Goal: Information Seeking & Learning: Find specific fact

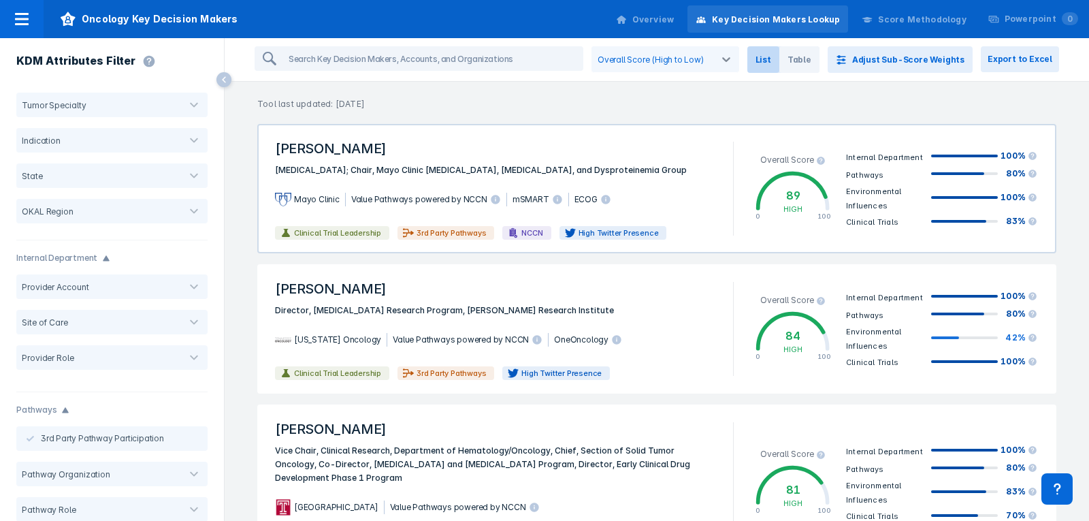
drag, startPoint x: 1022, startPoint y: 57, endPoint x: 584, endPoint y: 125, distance: 443.4
click at [1022, 57] on button "Export to Excel" at bounding box center [1020, 59] width 78 height 26
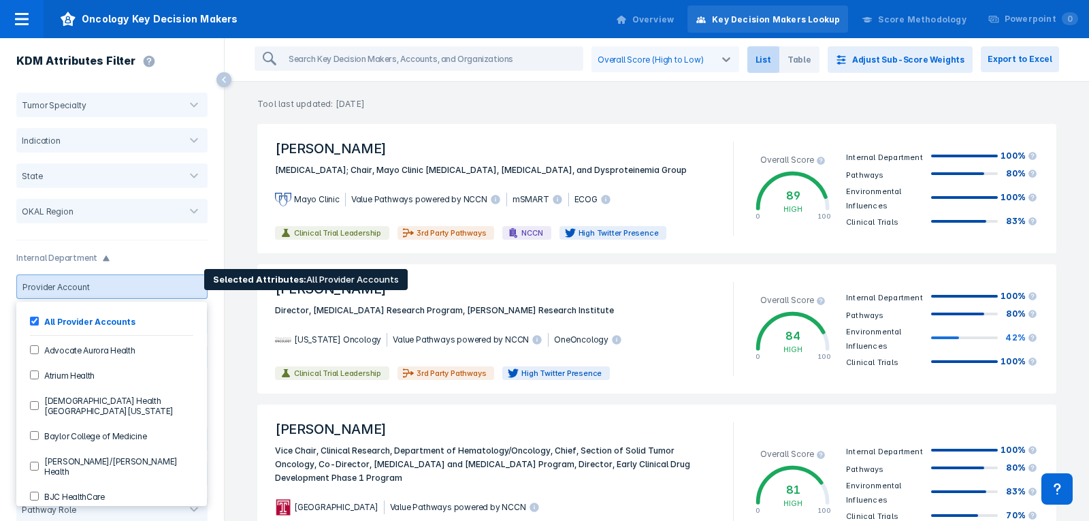
click at [135, 284] on div at bounding box center [134, 287] width 79 height 10
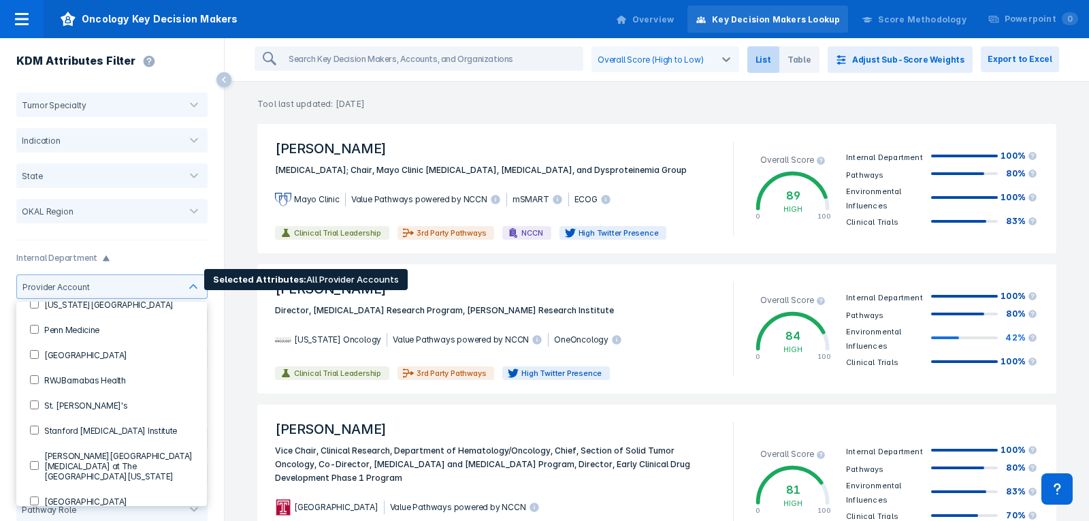
scroll to position [1157, 0]
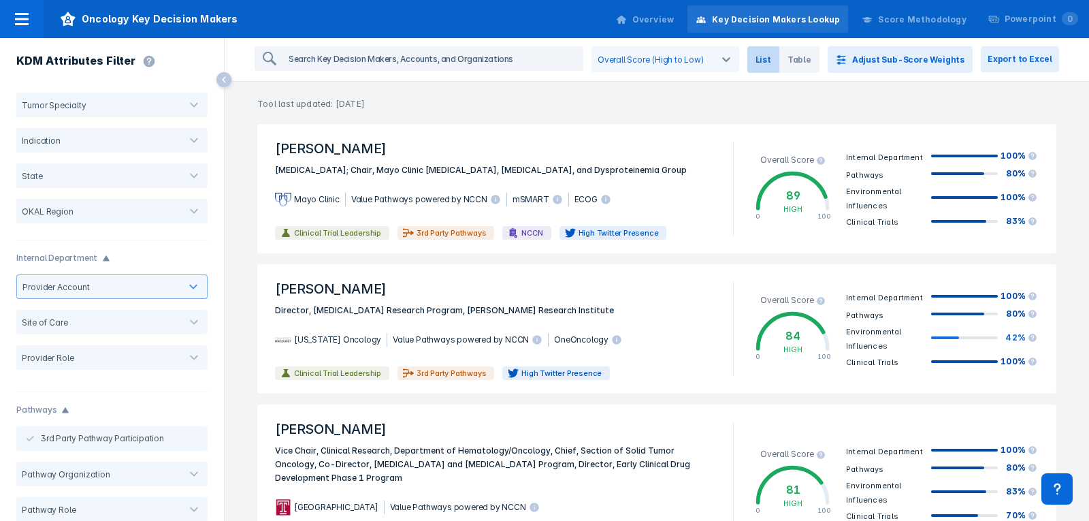
click at [361, 53] on input "search" at bounding box center [432, 59] width 299 height 22
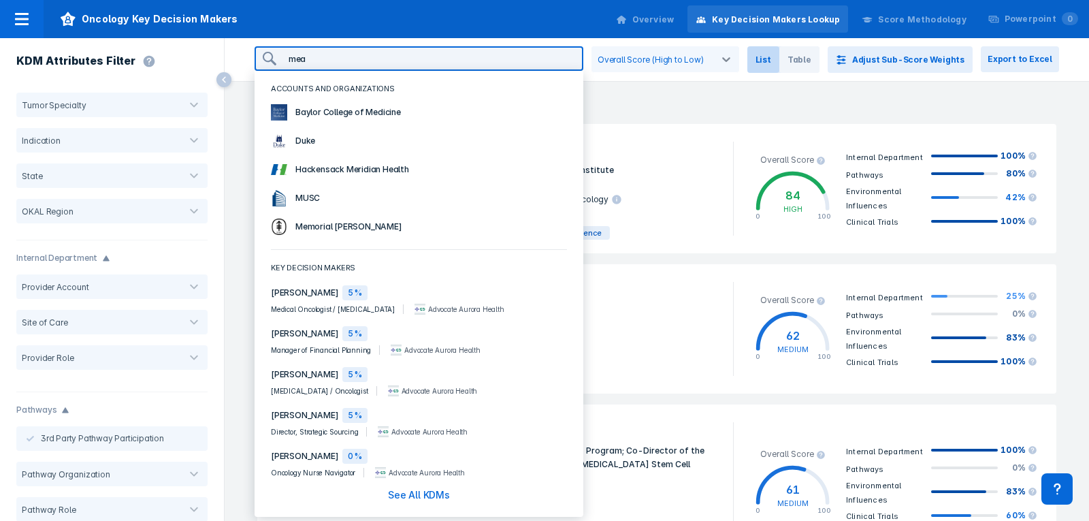
type input "[PERSON_NAME]"
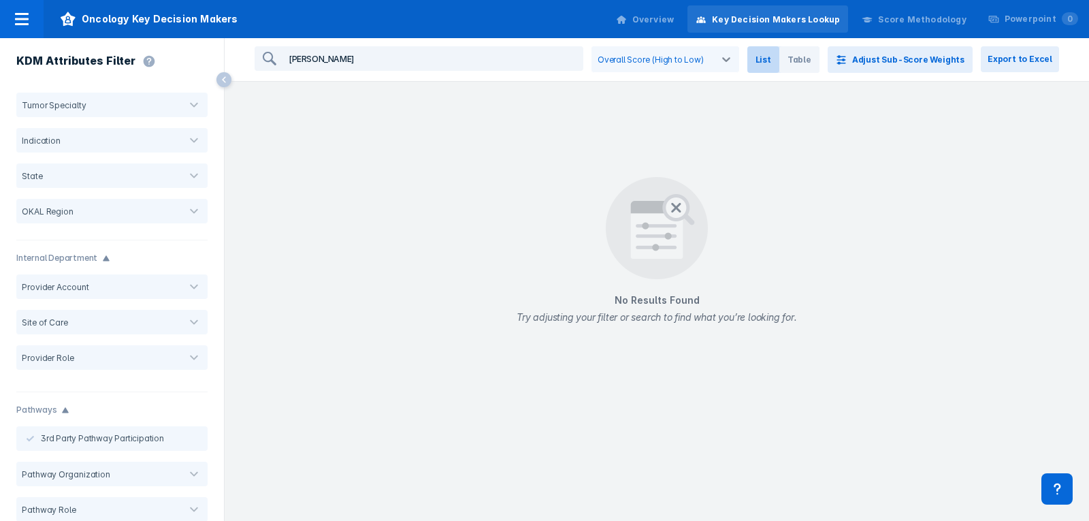
drag, startPoint x: 323, startPoint y: 56, endPoint x: 284, endPoint y: 61, distance: 39.2
click at [284, 61] on input "[PERSON_NAME]" at bounding box center [432, 59] width 299 height 22
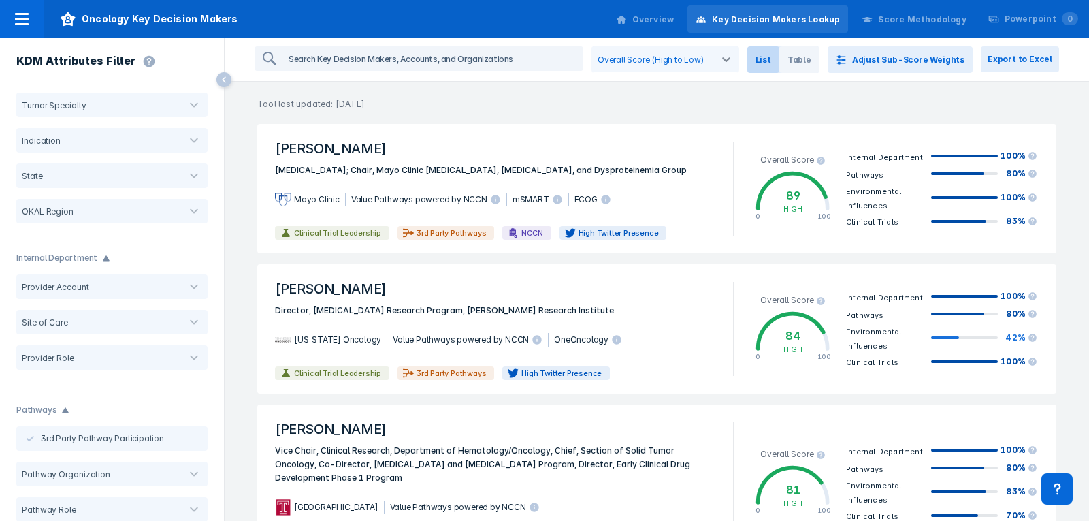
click at [344, 53] on input "search" at bounding box center [432, 59] width 299 height 22
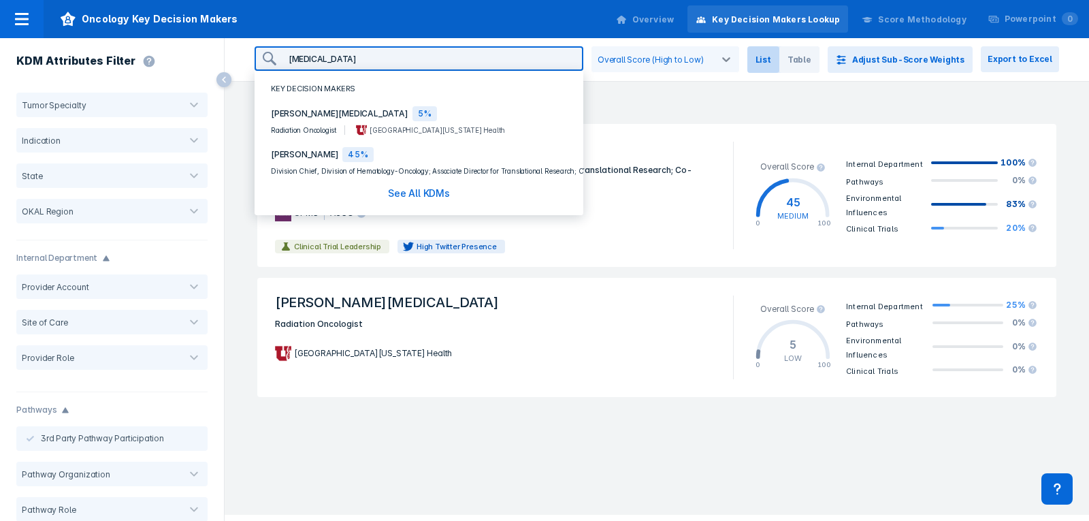
type input "[MEDICAL_DATA]"
click at [282, 111] on span "[PERSON_NAME][MEDICAL_DATA]" at bounding box center [339, 114] width 137 height 14
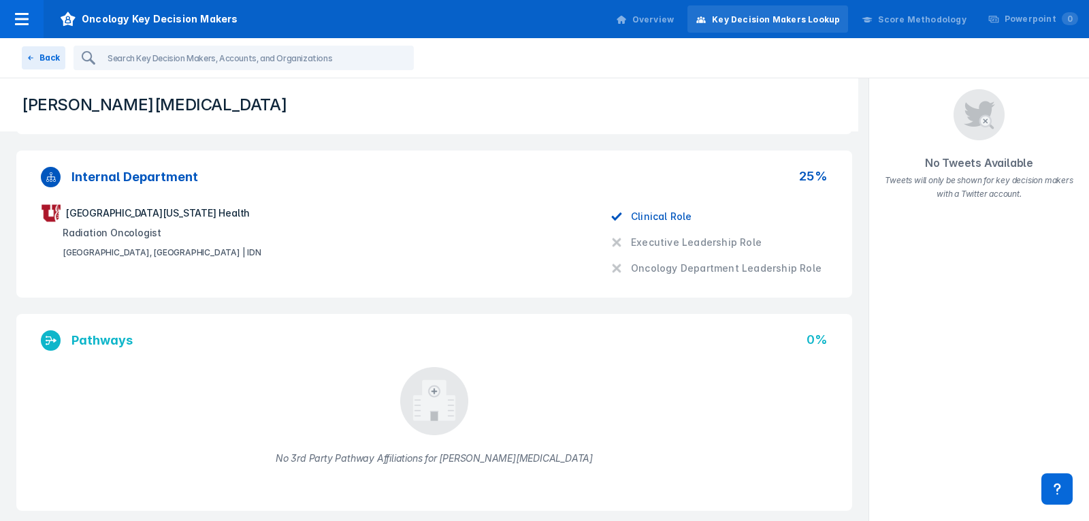
scroll to position [272, 0]
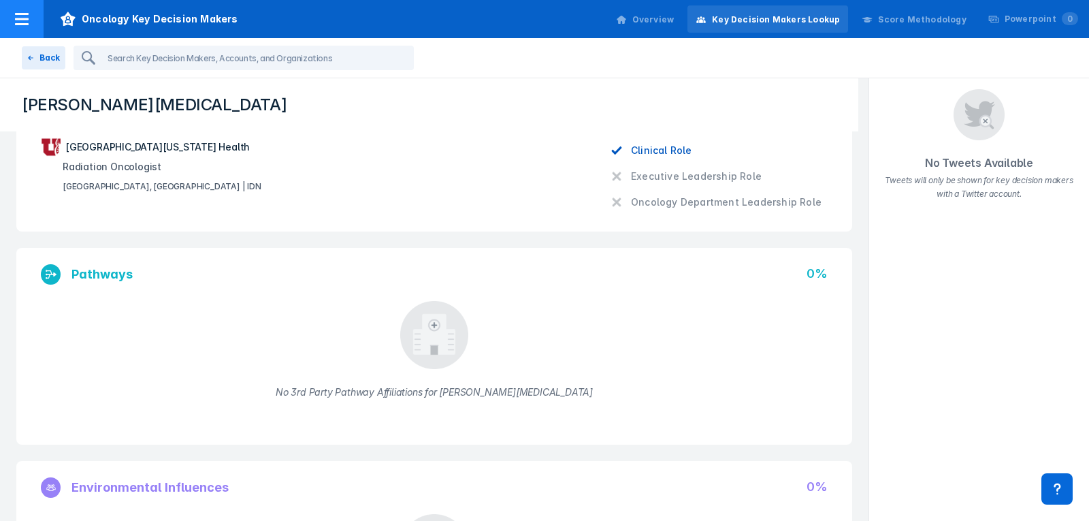
click at [71, 20] on icon at bounding box center [68, 19] width 15 height 14
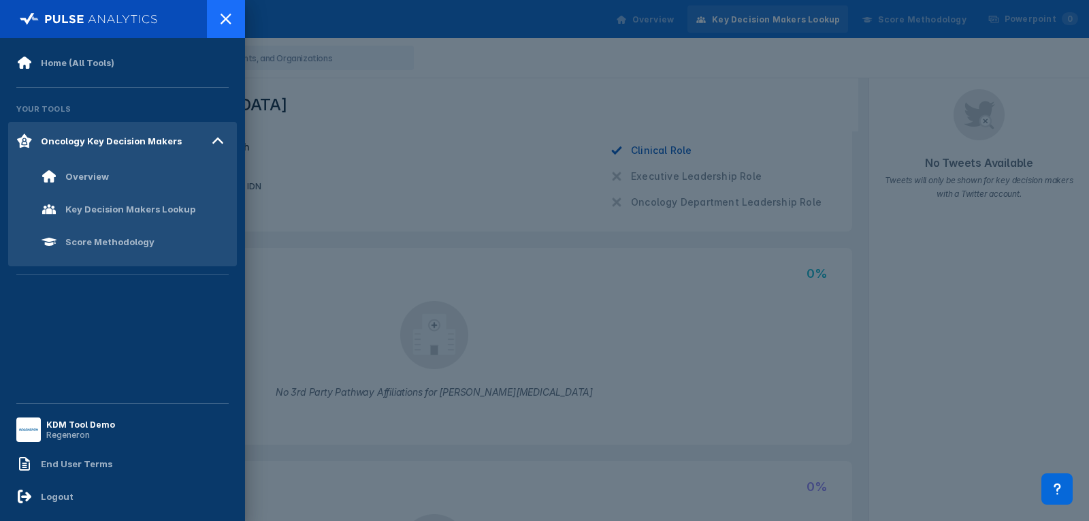
click at [224, 14] on icon at bounding box center [226, 19] width 16 height 16
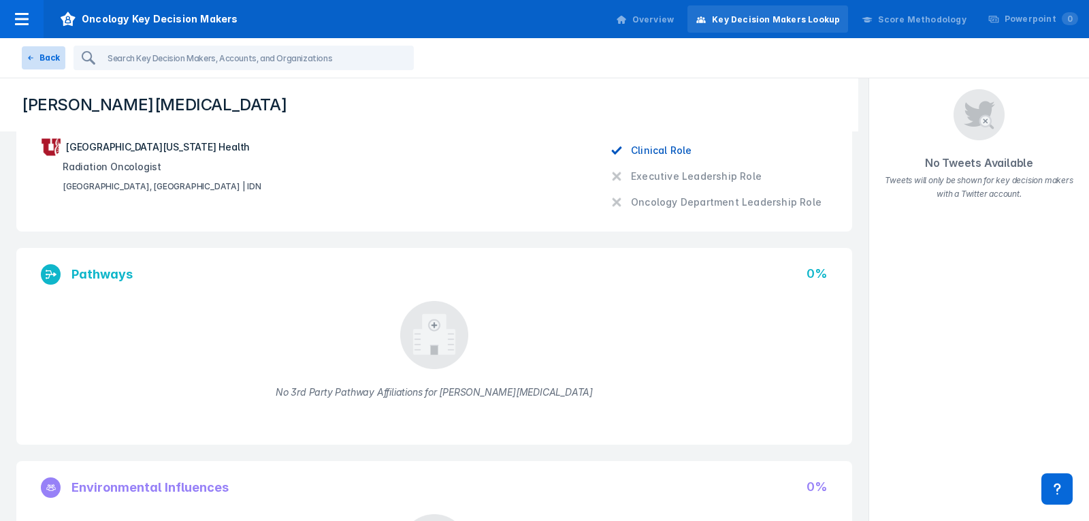
click at [44, 55] on button "Back" at bounding box center [44, 57] width 44 height 23
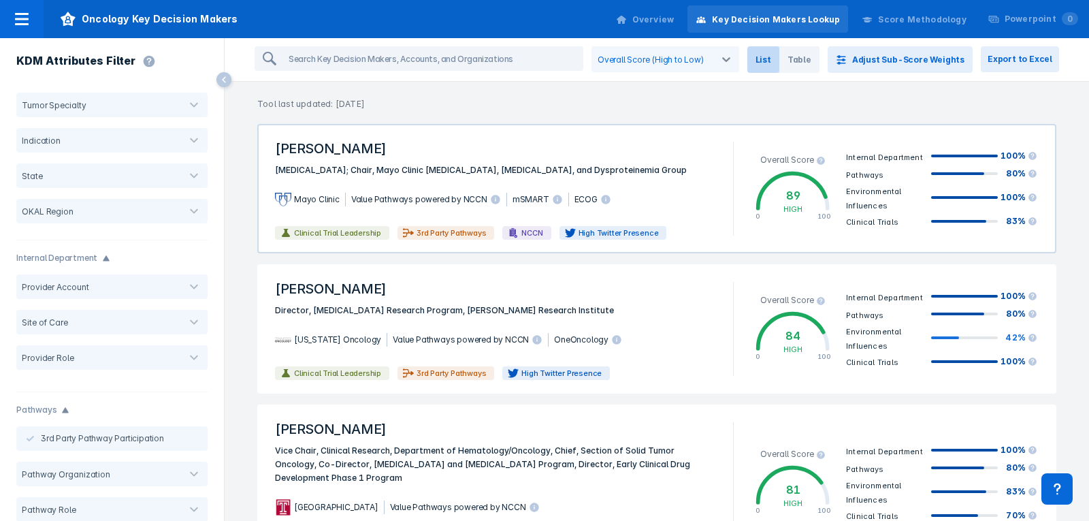
click at [637, 154] on span "[PERSON_NAME]" at bounding box center [496, 148] width 458 height 30
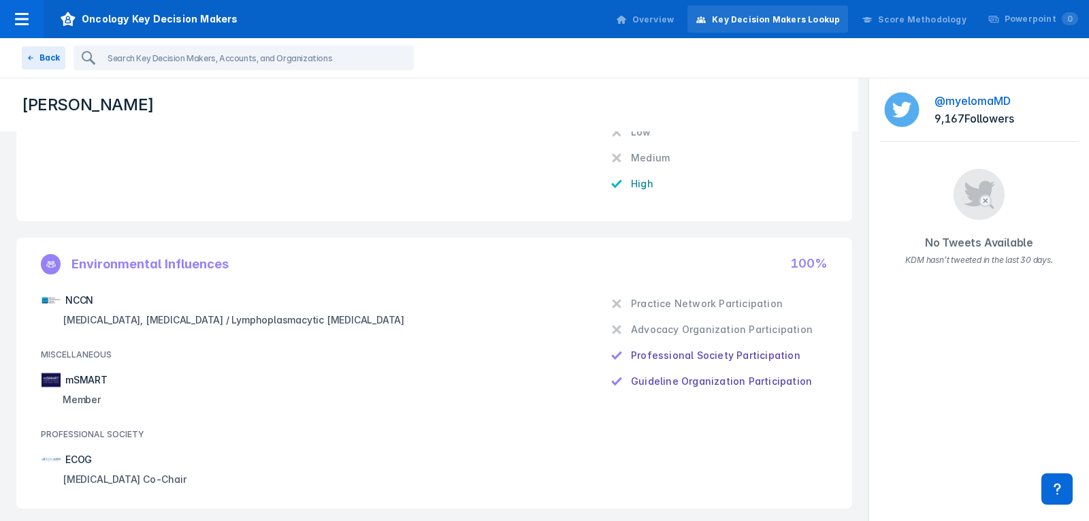
scroll to position [612, 0]
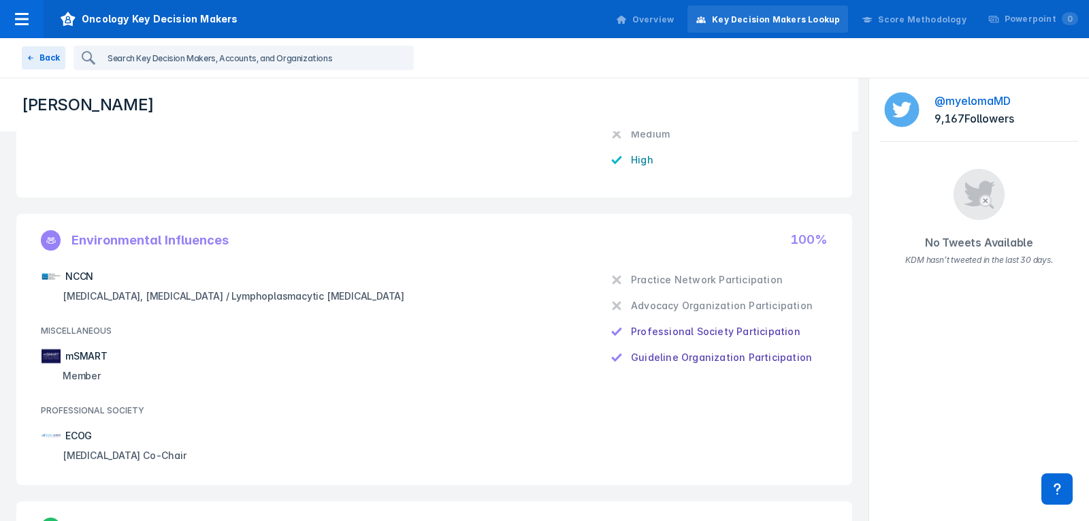
click at [138, 65] on input "search" at bounding box center [257, 58] width 310 height 22
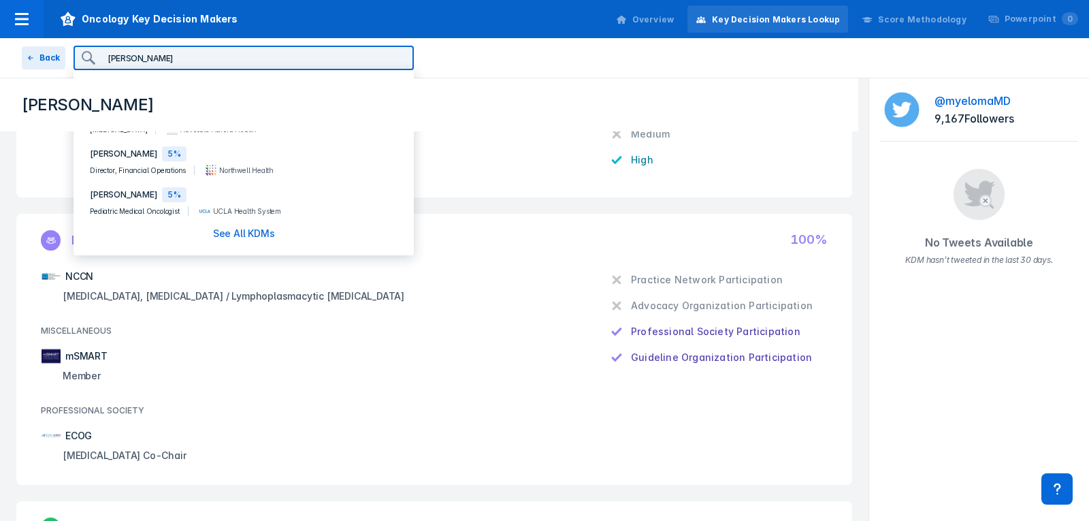
type input "[PERSON_NAME]"
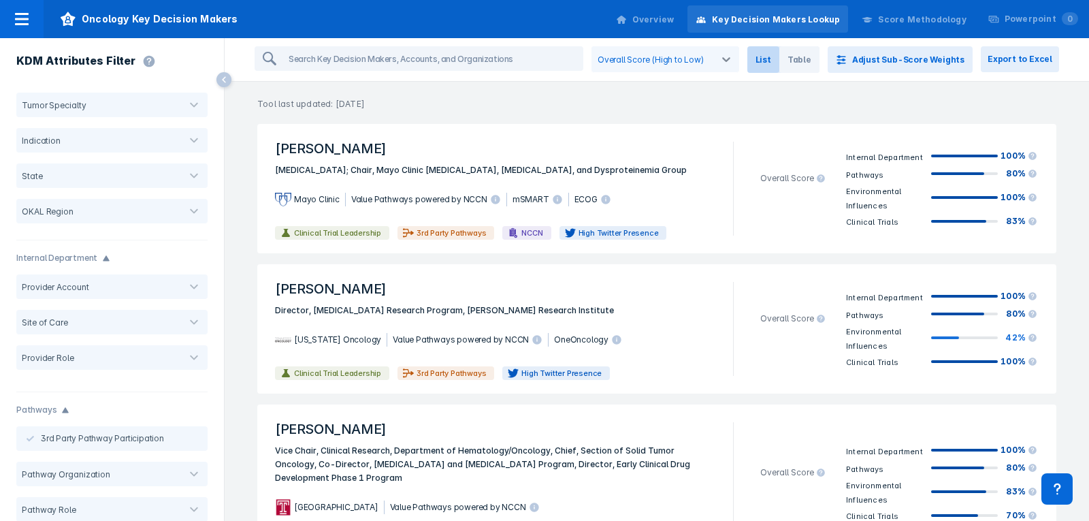
type input "[PERSON_NAME]"
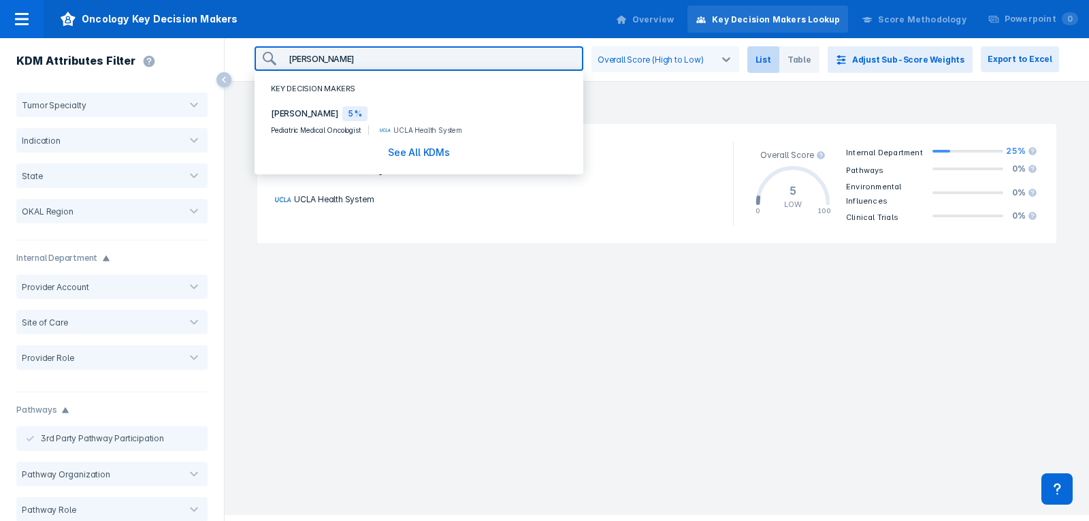
click at [512, 309] on div "[PERSON_NAME] Medical Oncologist UCLA Health System Overall Score 5 LOW 0 100 I…" at bounding box center [657, 313] width 864 height 391
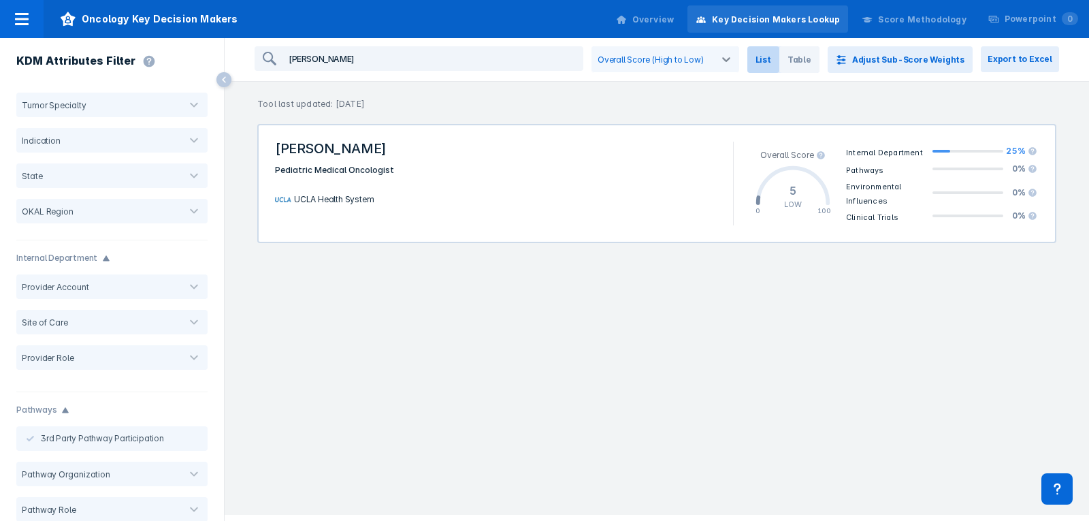
click at [512, 196] on div "UCLA Health System" at bounding box center [496, 199] width 458 height 45
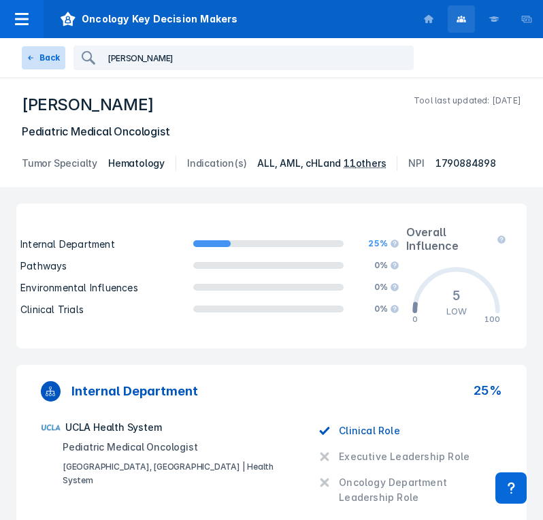
click at [48, 59] on button "Back" at bounding box center [44, 57] width 44 height 23
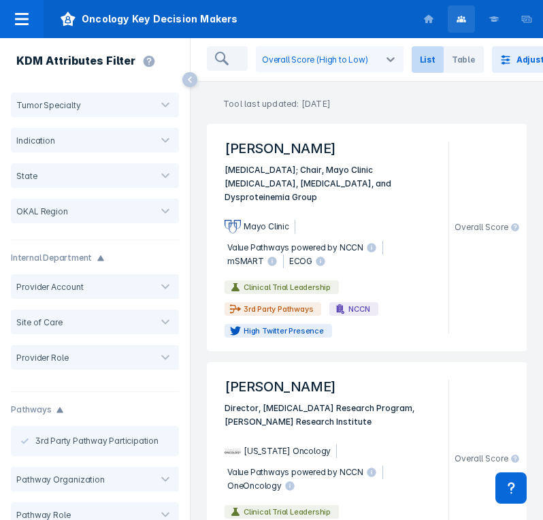
type input "[PERSON_NAME]"
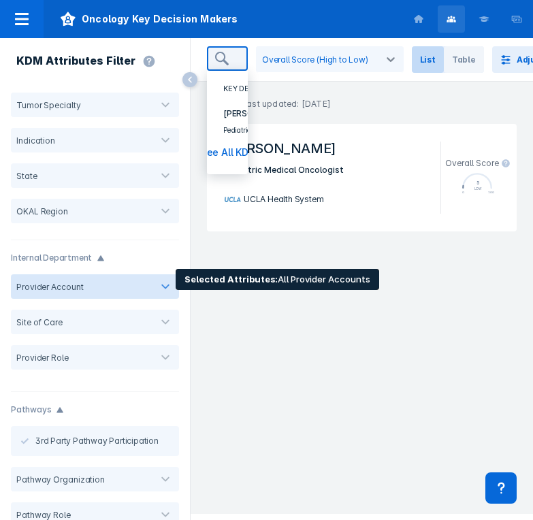
click at [92, 284] on div at bounding box center [116, 287] width 57 height 10
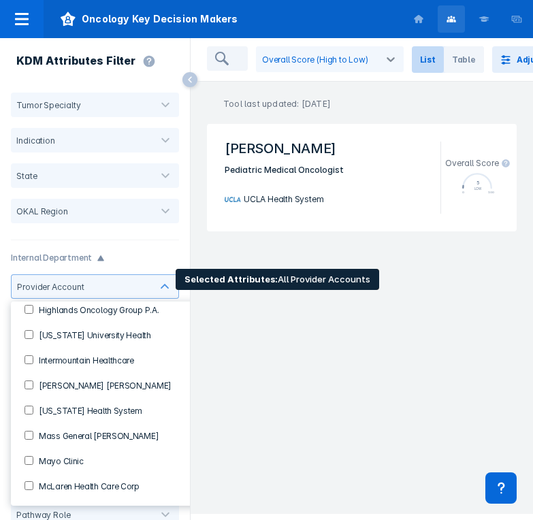
scroll to position [612, 0]
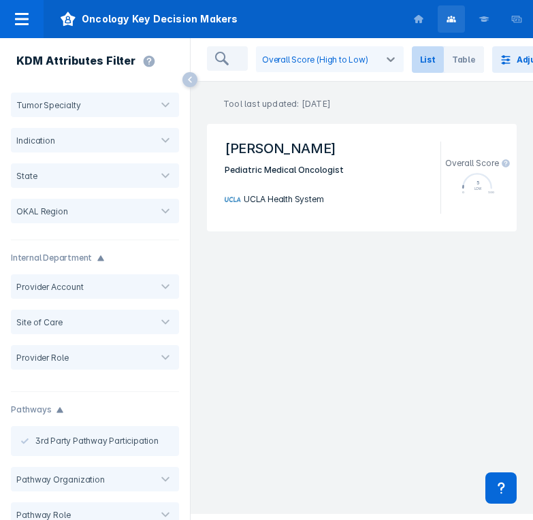
click at [229, 355] on div "[PERSON_NAME] Medical Oncologist UCLA Health System Overall Score 5 LOW 0 100 I…" at bounding box center [362, 313] width 342 height 390
click at [120, 14] on span "Oncology Key Decision Makers" at bounding box center [149, 19] width 211 height 38
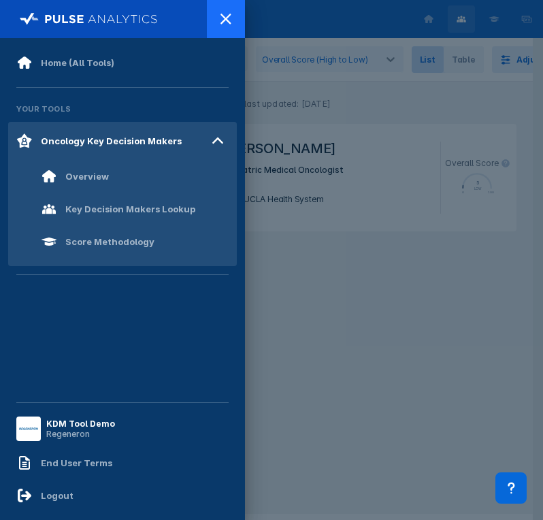
click at [227, 26] on icon at bounding box center [226, 19] width 16 height 16
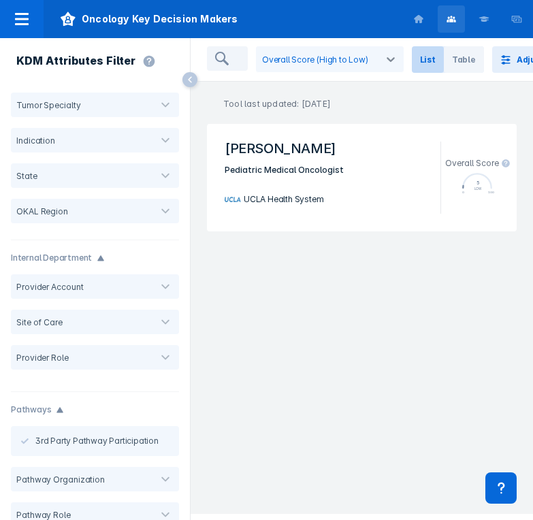
click at [420, 20] on icon at bounding box center [418, 19] width 9 height 8
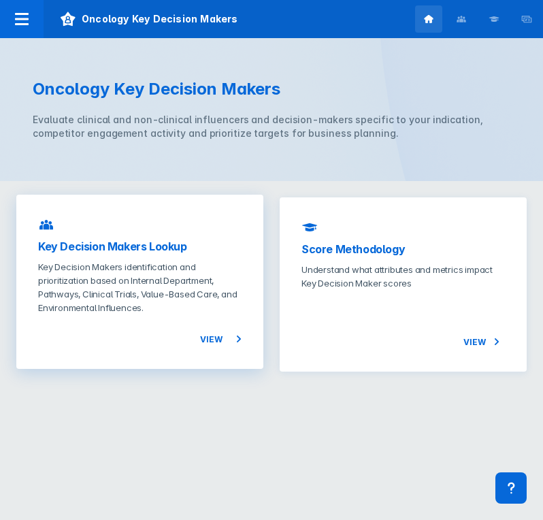
click at [124, 296] on p "Key Decision Makers identification and prioritization based on Internal Departm…" at bounding box center [139, 287] width 203 height 54
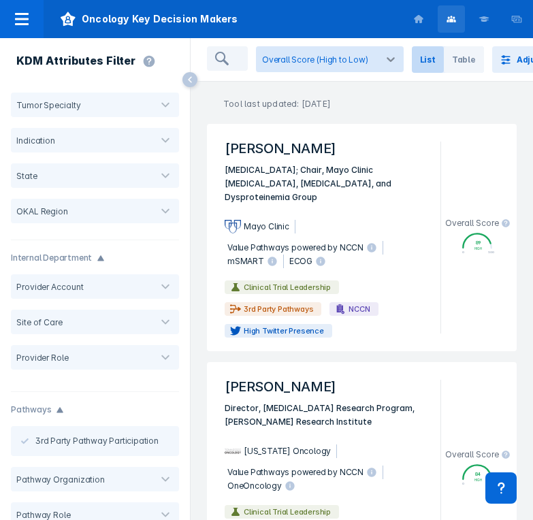
click at [303, 63] on div "Overall Score (High to Low)" at bounding box center [315, 59] width 106 height 10
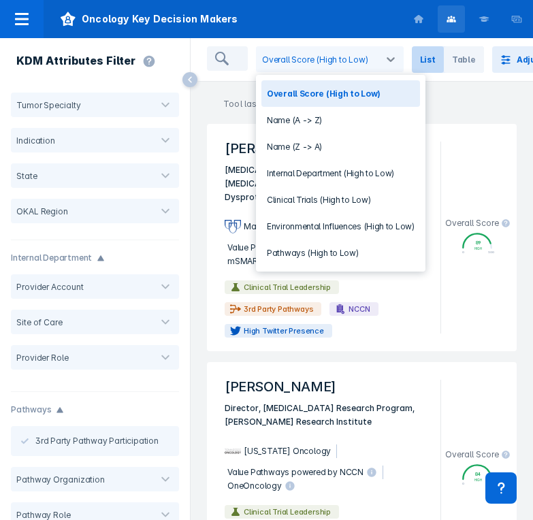
click at [242, 59] on input "search" at bounding box center [240, 59] width 11 height 22
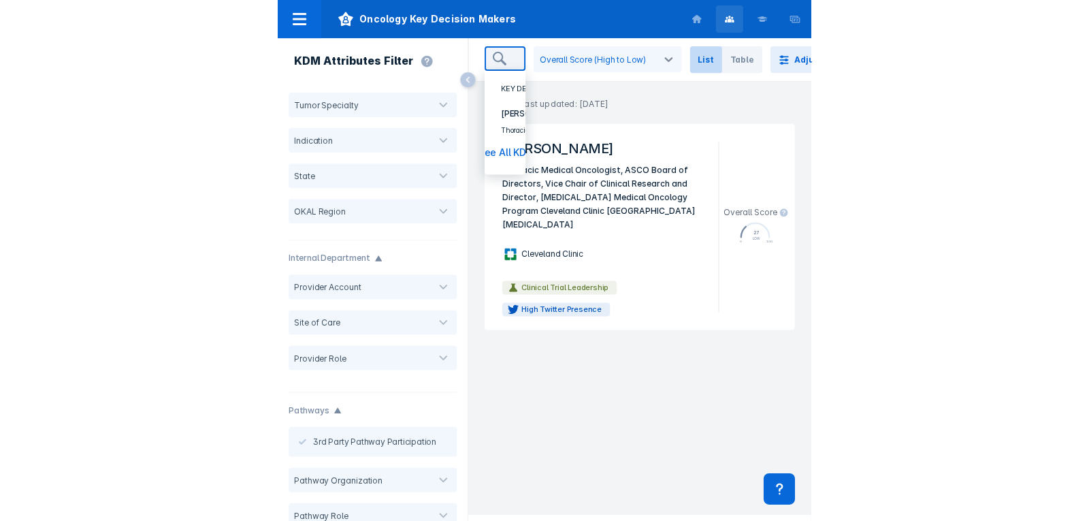
scroll to position [0, 27]
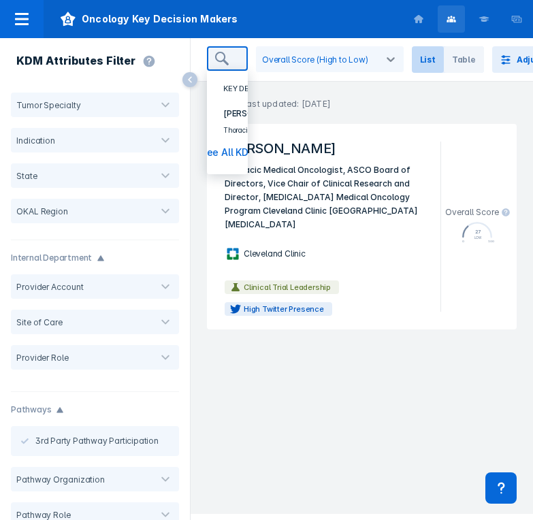
type input "[PERSON_NAME]"
click at [233, 113] on span "[PERSON_NAME]" at bounding box center [256, 114] width 67 height 14
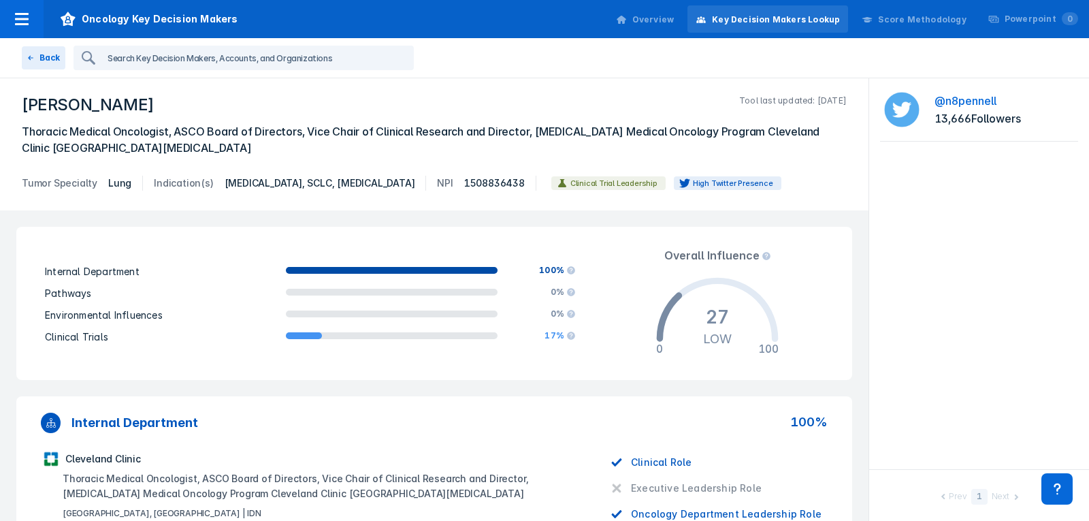
click at [143, 59] on input "search" at bounding box center [257, 58] width 310 height 22
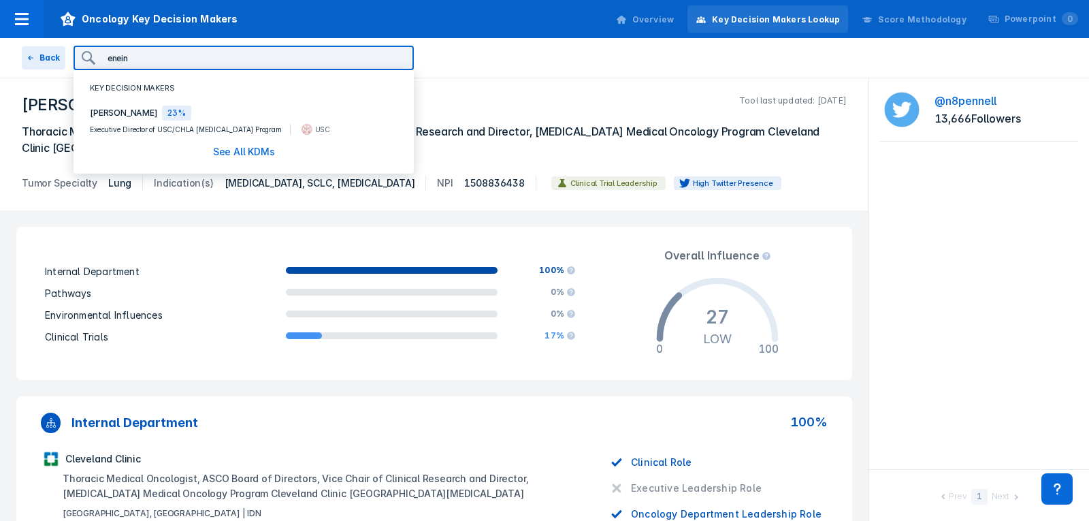
type input "enein"
drag, startPoint x: 117, startPoint y: 112, endPoint x: 444, endPoint y: 10, distance: 342.9
click at [117, 112] on span "[PERSON_NAME]" at bounding box center [123, 113] width 67 height 14
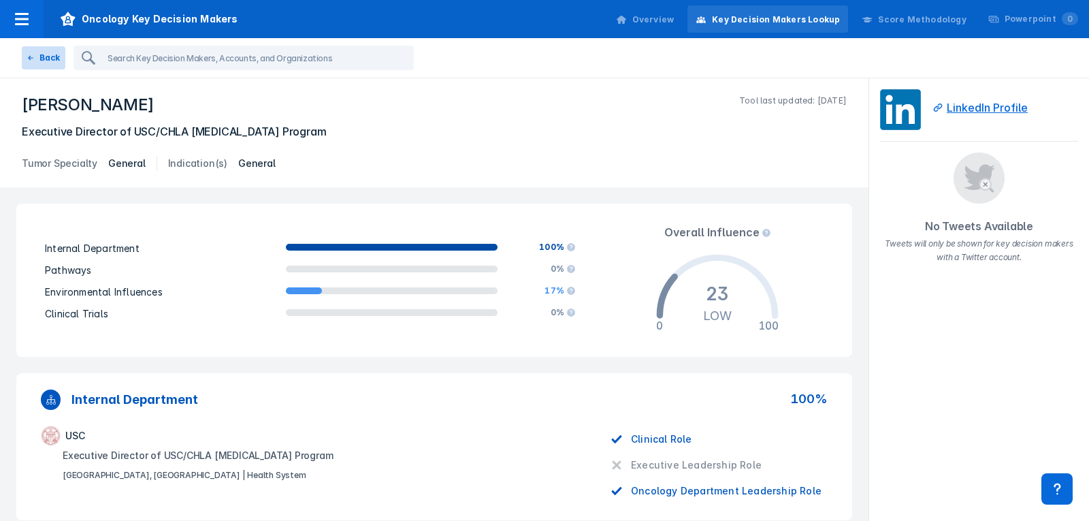
click at [47, 58] on button "Back" at bounding box center [44, 57] width 44 height 23
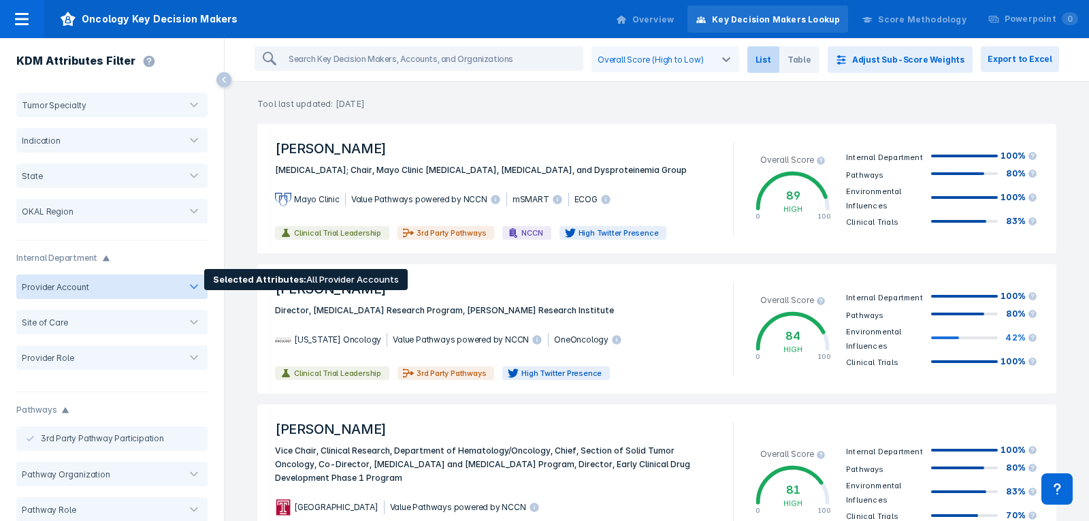
click at [143, 285] on div at bounding box center [134, 287] width 80 height 10
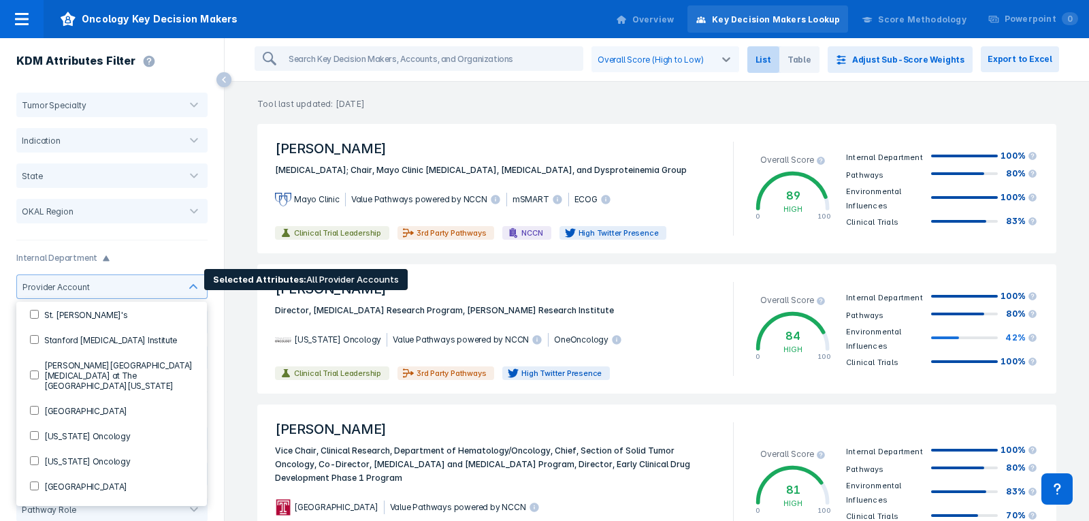
scroll to position [1157, 0]
